Goal: Navigation & Orientation: Go to known website

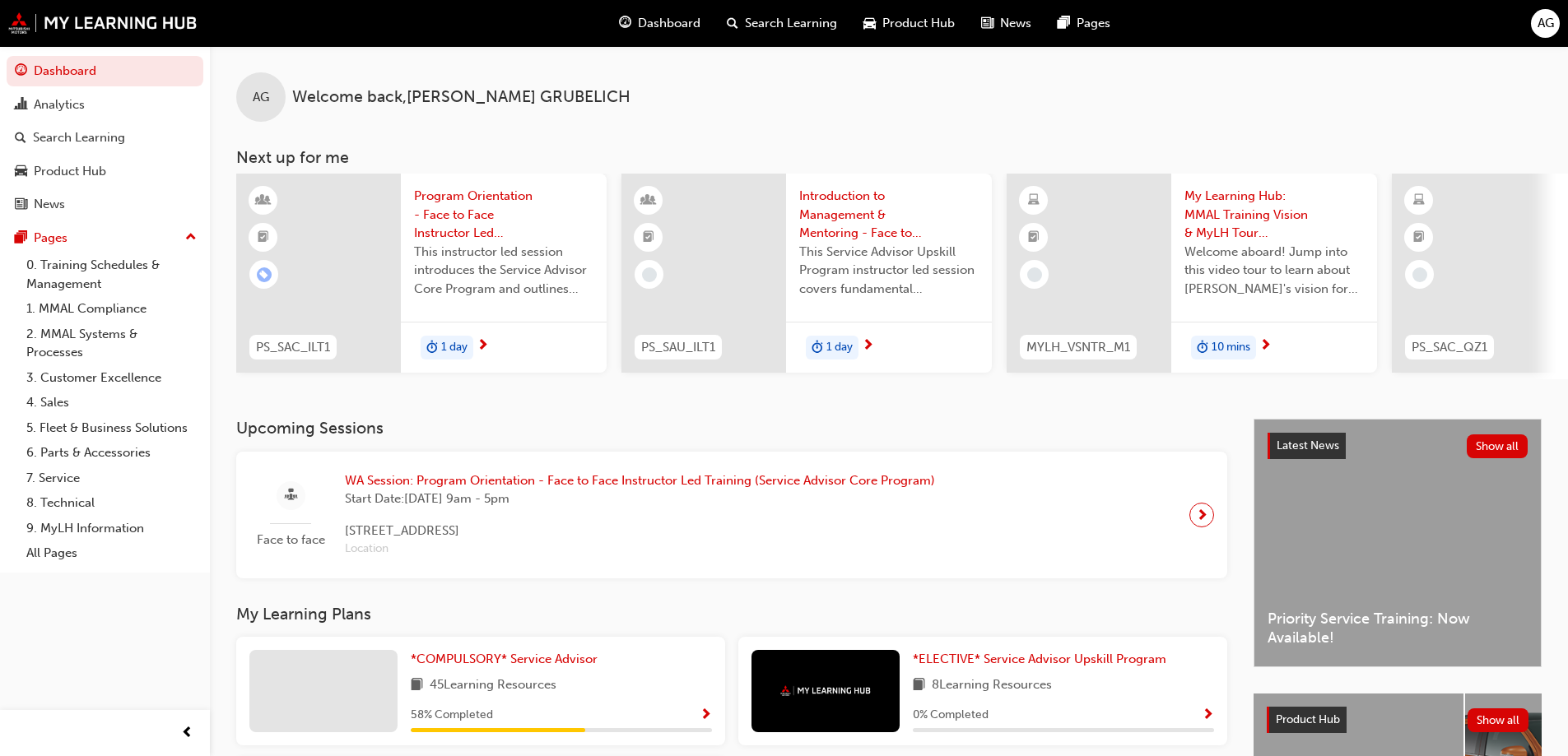
click at [1550, 32] on span "AG" at bounding box center [1546, 24] width 17 height 19
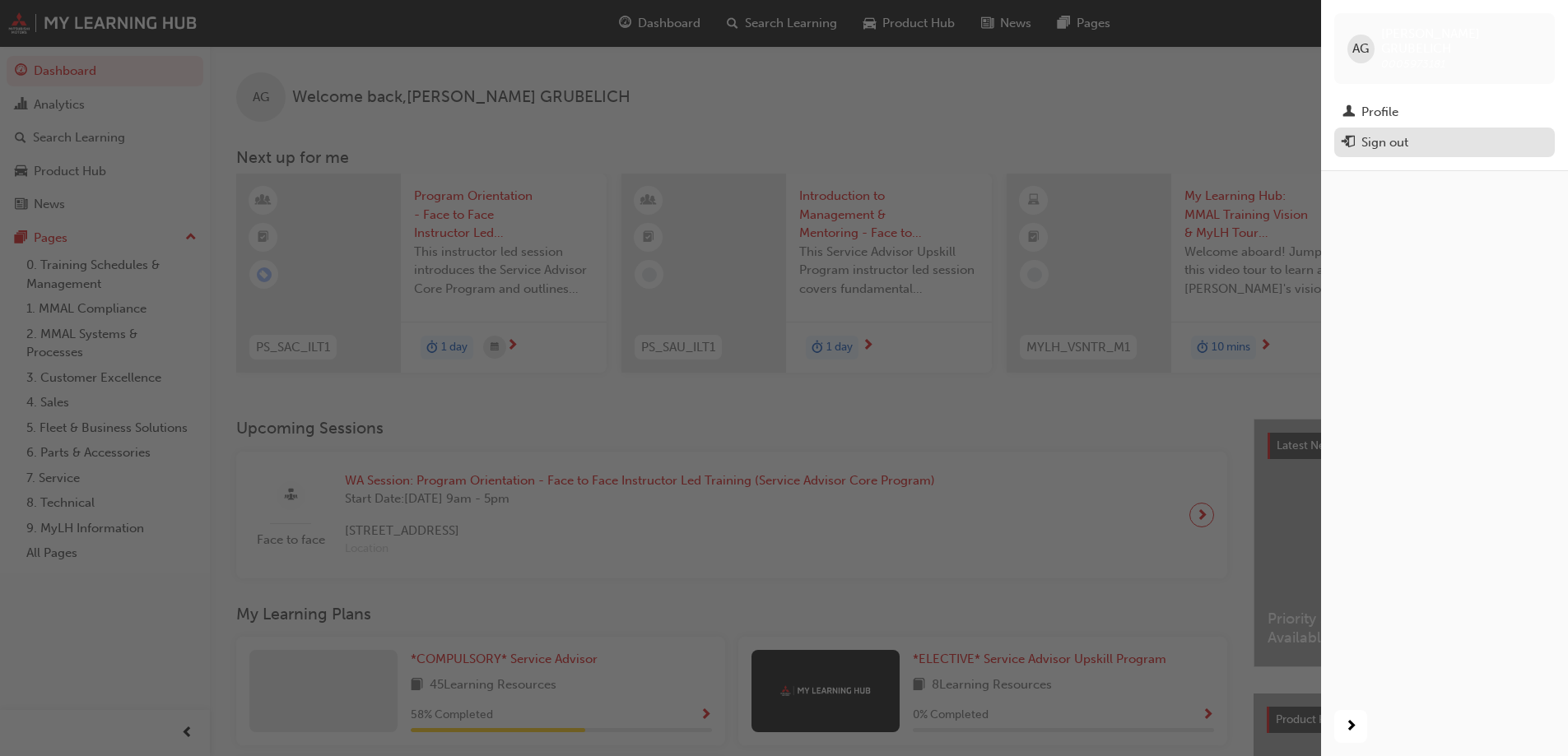
click at [1434, 133] on div "Sign out" at bounding box center [1445, 142] width 204 height 20
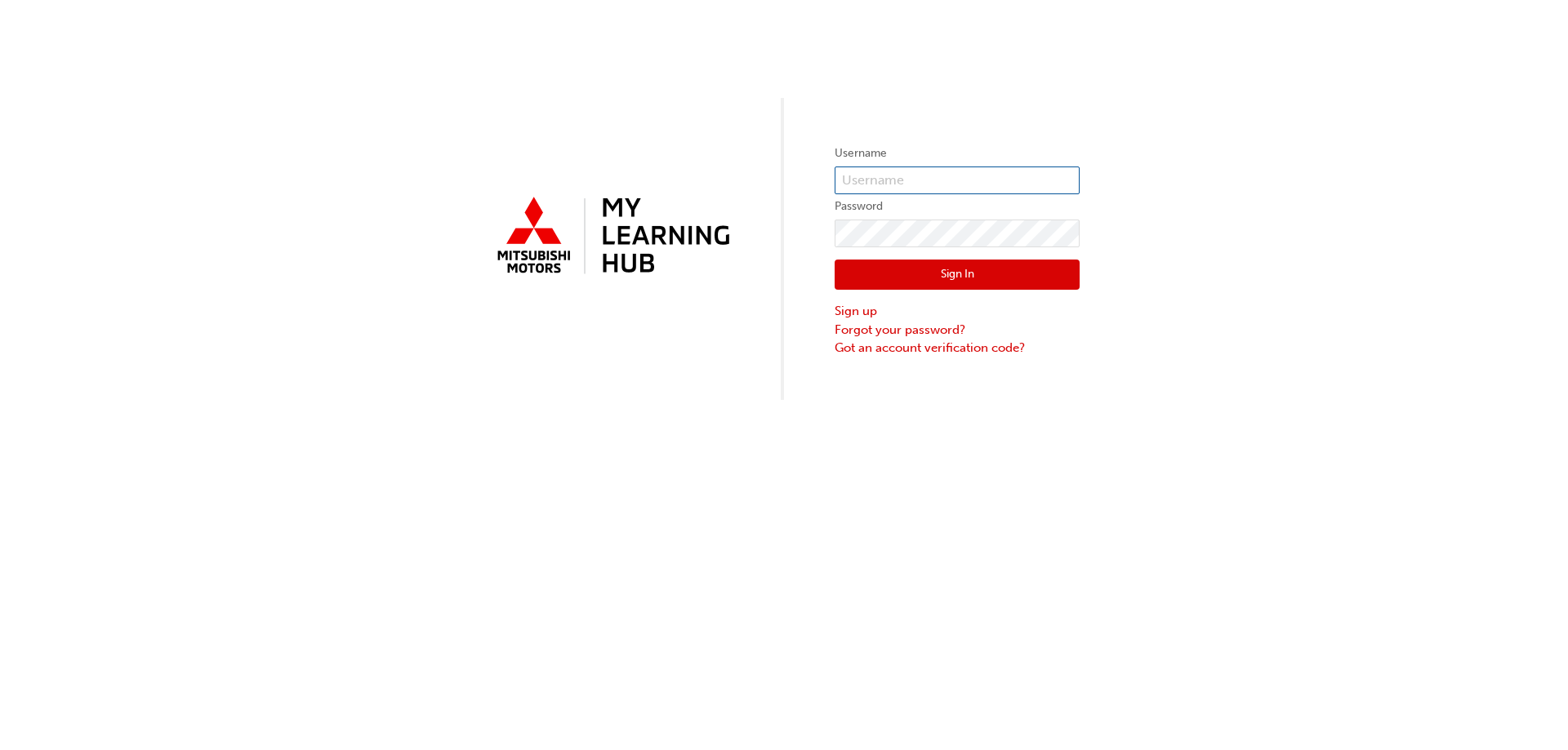
click at [957, 189] on input "text" at bounding box center [957, 180] width 245 height 28
type input "0005962100"
click button "Sign In" at bounding box center [957, 275] width 245 height 31
